Goal: Task Accomplishment & Management: Manage account settings

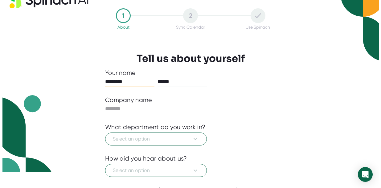
scroll to position [62, 0]
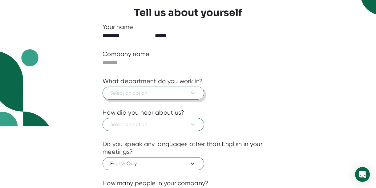
click at [192, 92] on icon at bounding box center [192, 92] width 7 height 7
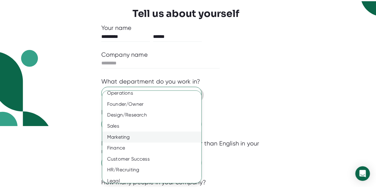
scroll to position [22, 0]
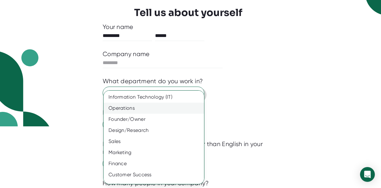
click at [177, 106] on div "Operations" at bounding box center [156, 108] width 105 height 11
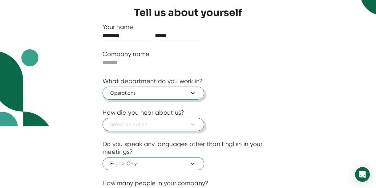
click at [186, 126] on span "Select an option" at bounding box center [153, 124] width 86 height 7
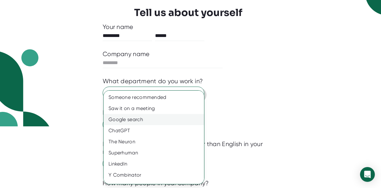
click at [187, 123] on div "Google search" at bounding box center [156, 119] width 105 height 11
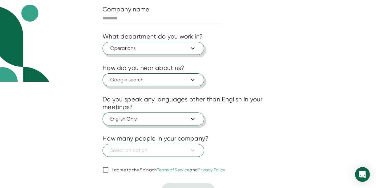
scroll to position [118, 0]
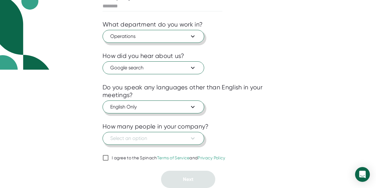
click at [186, 136] on span "Select an option" at bounding box center [153, 138] width 86 height 7
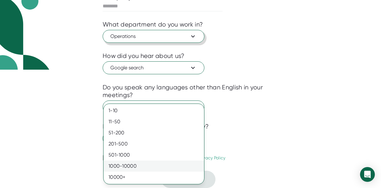
click at [182, 163] on div "1000-10000" at bounding box center [154, 165] width 100 height 11
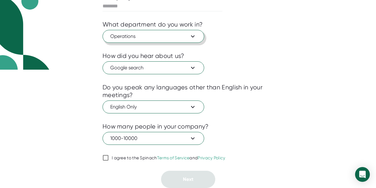
click at [142, 156] on div "I agree to the Spinach Terms of Service and Privacy Policy" at bounding box center [169, 158] width 114 height 6
click at [109, 156] on input "I agree to the Spinach Terms of Service and Privacy Policy" at bounding box center [106, 157] width 6 height 7
checkbox input "true"
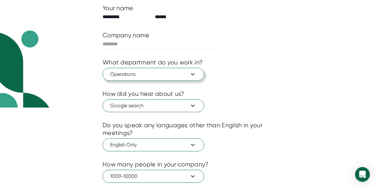
scroll to position [26, 0]
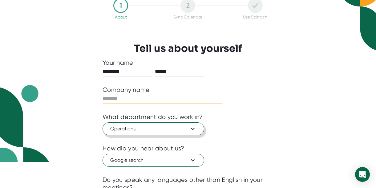
click at [148, 97] on input "text" at bounding box center [163, 99] width 120 height 10
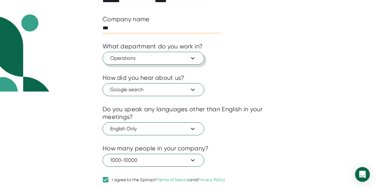
scroll to position [118, 0]
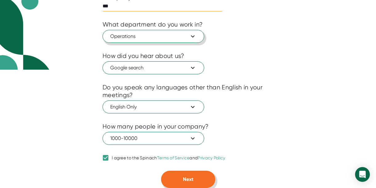
type input "***"
click at [198, 180] on button "Next" at bounding box center [188, 179] width 54 height 17
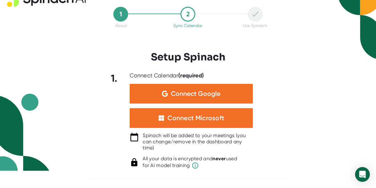
scroll to position [17, 0]
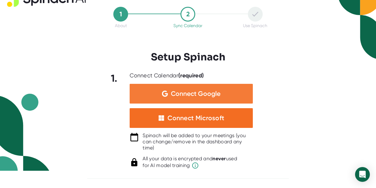
click at [200, 93] on span "Connect Google" at bounding box center [196, 94] width 50 height 6
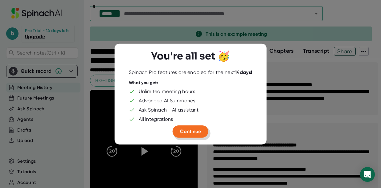
click at [195, 128] on span "Continue" at bounding box center [190, 131] width 21 height 6
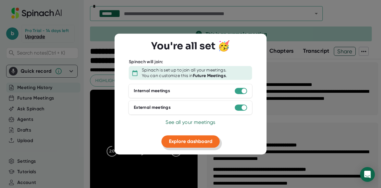
click at [197, 143] on span "Explore dashboard" at bounding box center [190, 141] width 43 height 6
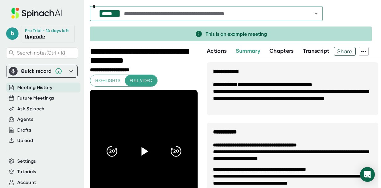
click at [42, 74] on div "Quick record" at bounding box center [36, 71] width 31 height 6
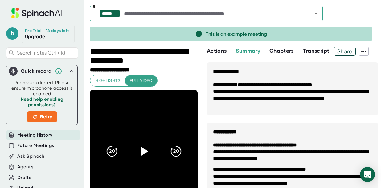
click at [67, 74] on icon at bounding box center [70, 70] width 7 height 7
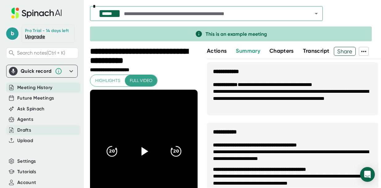
click at [49, 133] on div "Drafts" at bounding box center [43, 130] width 74 height 10
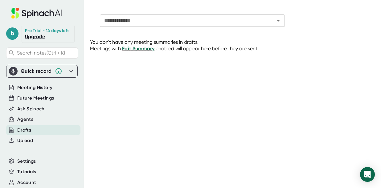
click at [14, 9] on icon at bounding box center [14, 13] width 7 height 11
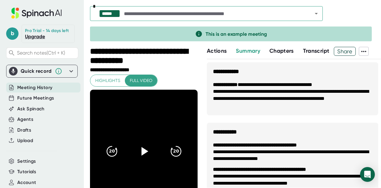
click at [361, 53] on icon at bounding box center [363, 51] width 7 height 7
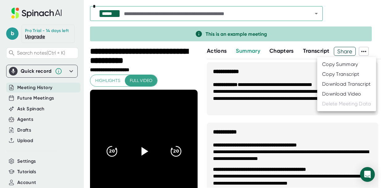
click at [361, 53] on div at bounding box center [190, 94] width 381 height 188
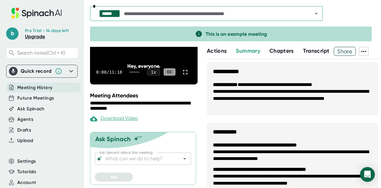
click at [319, 16] on icon "Open" at bounding box center [315, 13] width 7 height 7
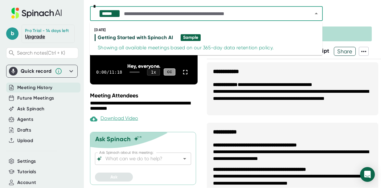
click at [319, 16] on icon "Close" at bounding box center [315, 13] width 7 height 7
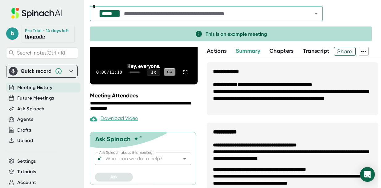
click at [35, 10] on icon at bounding box center [36, 13] width 82 height 11
click at [13, 37] on span "b" at bounding box center [12, 33] width 12 height 12
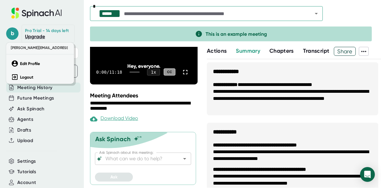
click at [77, 35] on div at bounding box center [190, 94] width 381 height 188
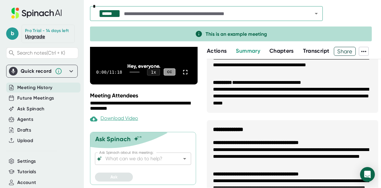
scroll to position [339, 0]
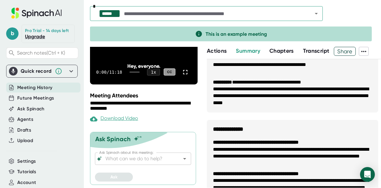
click at [225, 8] on div "****** *" at bounding box center [206, 13] width 233 height 15
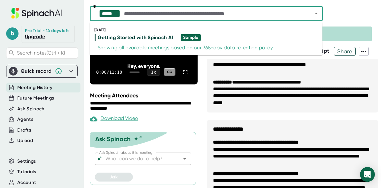
click at [225, 13] on input "text" at bounding box center [213, 13] width 180 height 9
click at [241, 11] on input "text" at bounding box center [213, 13] width 180 height 9
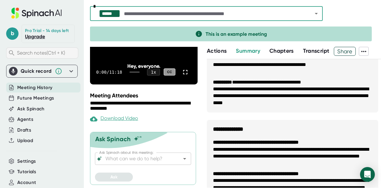
click at [40, 56] on span "Search notes (Ctrl + K)" at bounding box center [41, 53] width 48 height 6
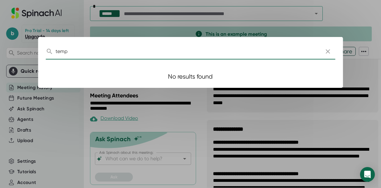
type input "temp"
click at [323, 51] on button "button" at bounding box center [327, 51] width 15 height 15
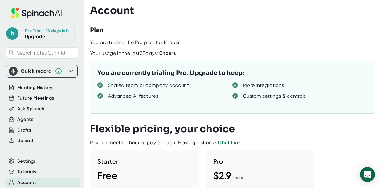
scroll to position [110, 0]
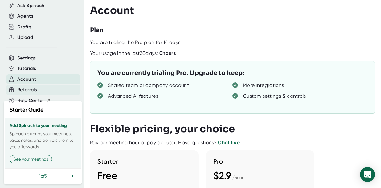
click at [34, 86] on span "Referrals" at bounding box center [27, 89] width 20 height 7
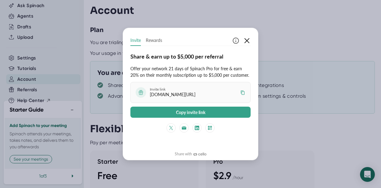
click at [244, 36] on button "button" at bounding box center [246, 40] width 7 height 10
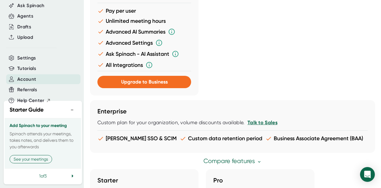
scroll to position [339, 0]
click at [72, 176] on icon at bounding box center [73, 175] width 2 height 3
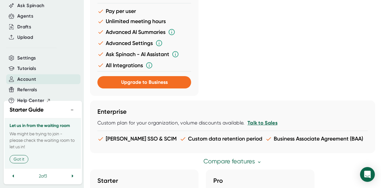
click at [72, 176] on icon at bounding box center [73, 175] width 2 height 3
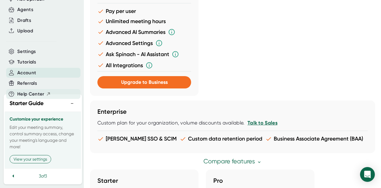
click at [68, 99] on div "Help Center" at bounding box center [43, 94] width 74 height 10
click at [68, 105] on button "−" at bounding box center [72, 103] width 8 height 9
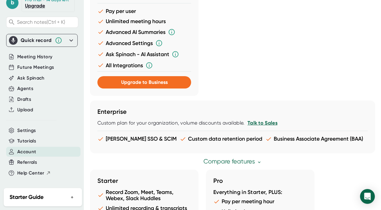
scroll to position [370, 0]
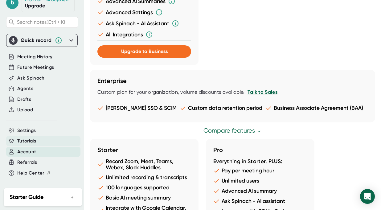
click at [39, 142] on div "Tutorials" at bounding box center [43, 141] width 74 height 10
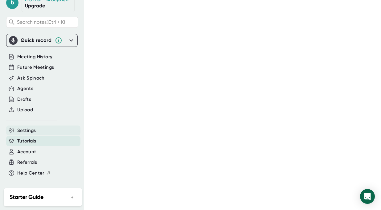
click at [42, 131] on div "Settings" at bounding box center [43, 130] width 74 height 10
